Goal: Navigation & Orientation: Find specific page/section

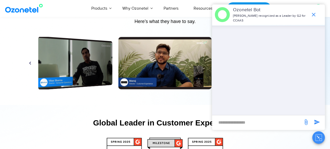
scroll to position [2446, 0]
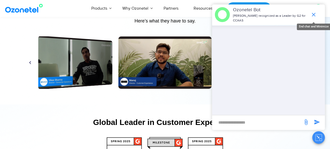
click at [312, 14] on icon "end chat or minimize" at bounding box center [313, 14] width 6 height 6
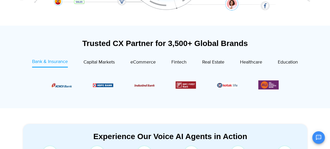
scroll to position [0, 0]
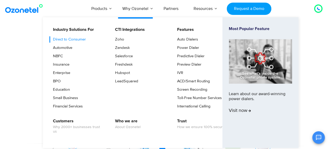
click at [80, 37] on link "Direct to Consumer" at bounding box center [68, 39] width 37 height 6
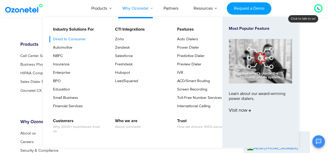
scroll to position [1403, 0]
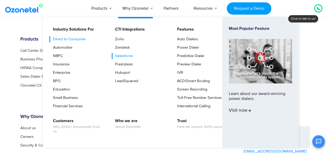
click at [129, 55] on link "Salesforce" at bounding box center [123, 56] width 22 height 6
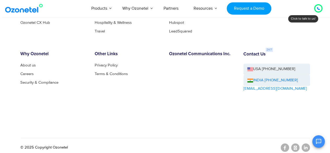
scroll to position [1338, 0]
